Goal: Task Accomplishment & Management: Use online tool/utility

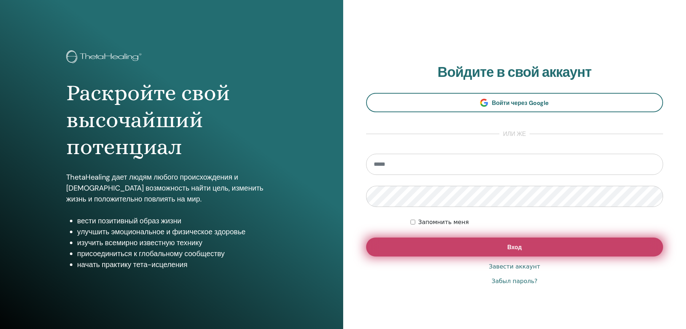
type input "**********"
click at [542, 245] on button "Вход" at bounding box center [514, 246] width 297 height 19
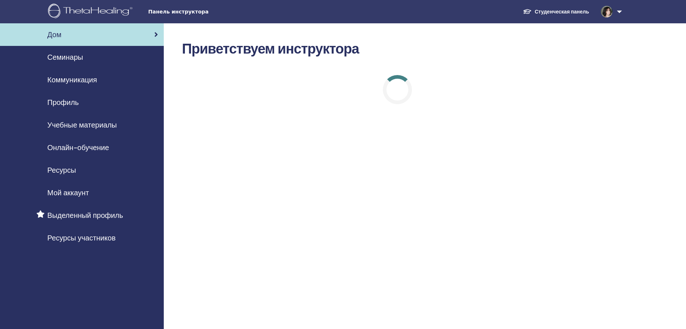
click at [621, 8] on link at bounding box center [610, 11] width 30 height 23
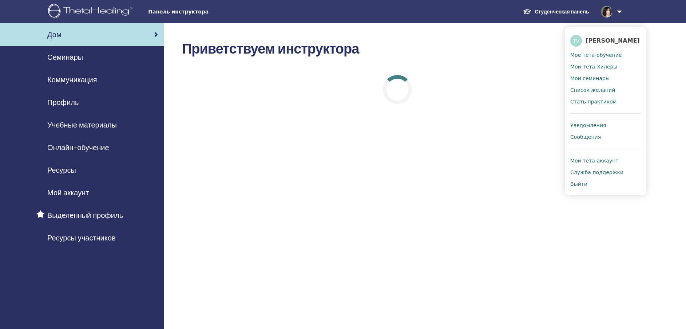
click at [61, 61] on span "Семинары" at bounding box center [65, 57] width 36 height 11
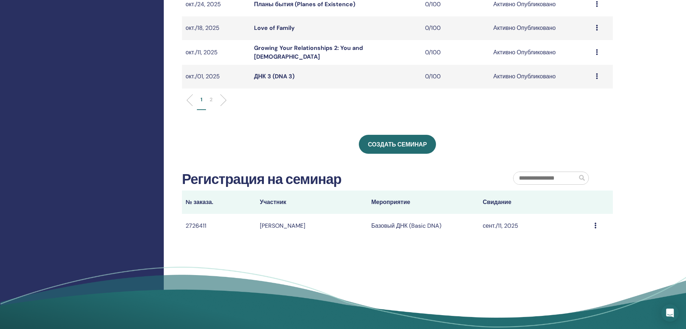
scroll to position [284, 0]
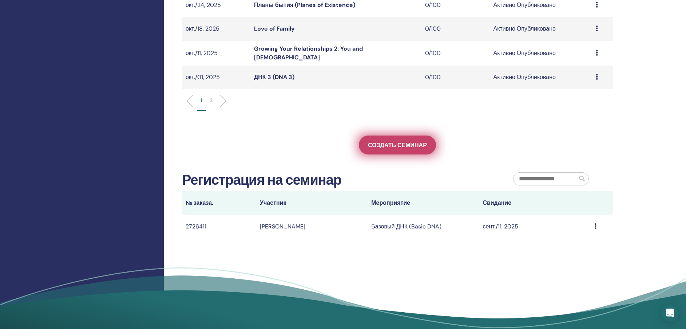
click at [424, 141] on span "Создать семинар" at bounding box center [397, 145] width 59 height 8
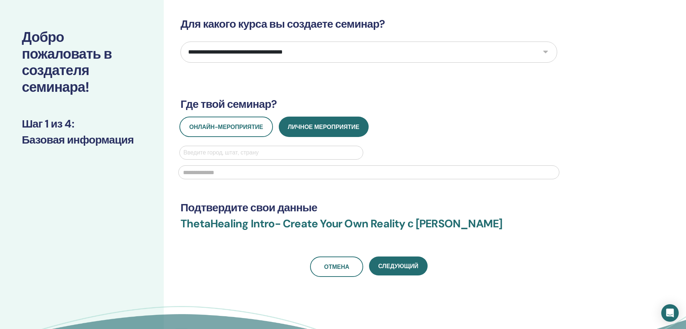
scroll to position [22, 0]
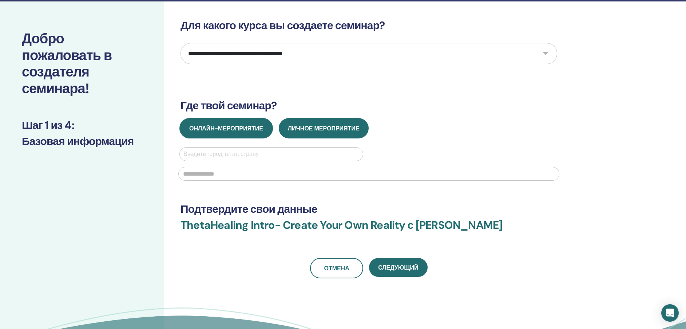
click at [243, 121] on button "Онлайн-мероприятие" at bounding box center [226, 128] width 94 height 20
